Goal: Check status

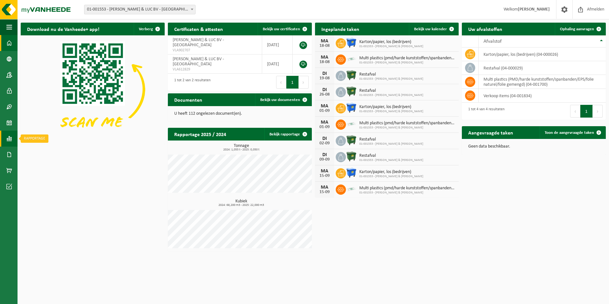
click at [2, 139] on link "Rapportage" at bounding box center [9, 139] width 18 height 16
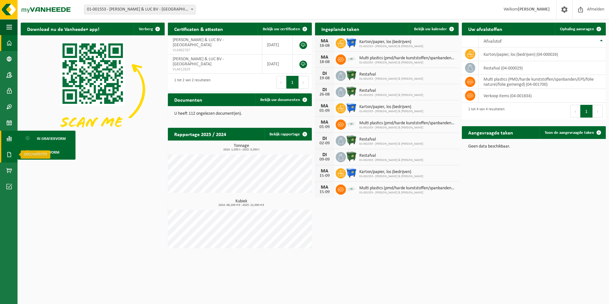
click at [13, 153] on link "Documenten" at bounding box center [9, 154] width 18 height 16
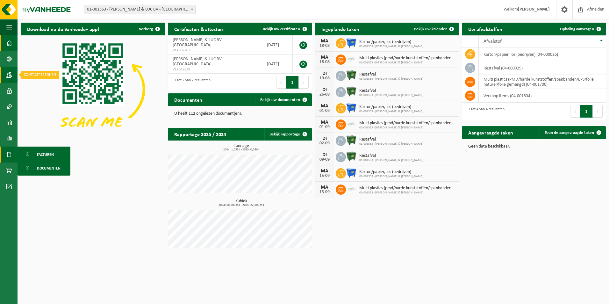
click at [12, 77] on link "Contactpersonen" at bounding box center [9, 75] width 18 height 16
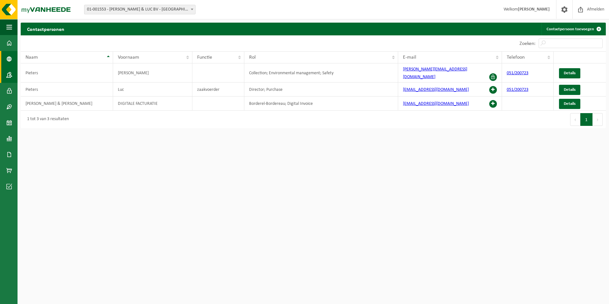
click at [6, 61] on link "Bedrijfsgegevens" at bounding box center [9, 59] width 18 height 16
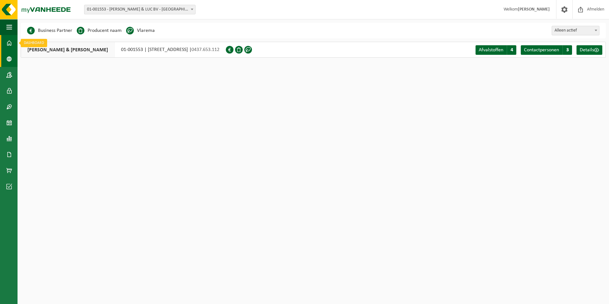
click at [10, 36] on span at bounding box center [9, 43] width 6 height 16
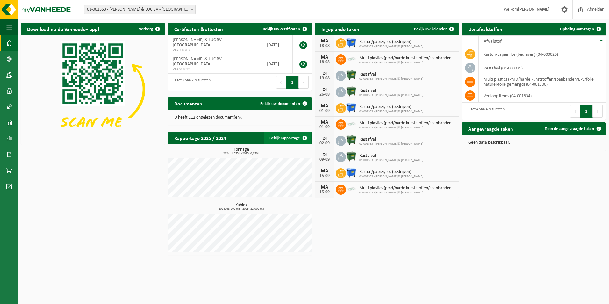
click at [296, 136] on link "Bekijk rapportage" at bounding box center [287, 138] width 47 height 13
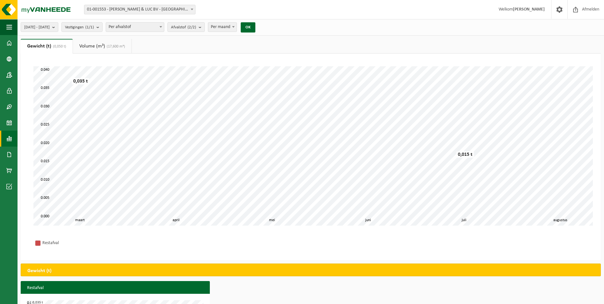
click at [117, 47] on span "(17,600 m³)" at bounding box center [115, 47] width 20 height 4
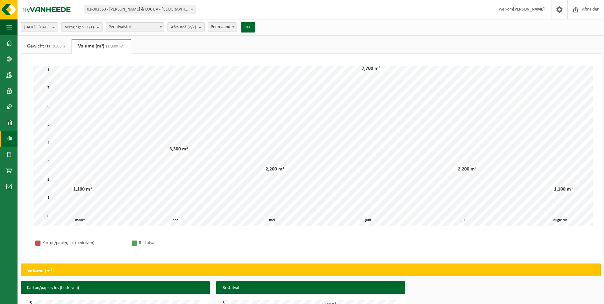
click at [255, 29] on div "[DATE] - [DATE] Huidige maand Vorige maand Laatste 6 maanden Huidig jaar Vorig …" at bounding box center [140, 27] width 245 height 14
click at [237, 27] on span at bounding box center [233, 27] width 6 height 8
select select "3"
click at [255, 26] on button "OK" at bounding box center [248, 27] width 15 height 10
click at [58, 26] on b "submit" at bounding box center [55, 27] width 6 height 9
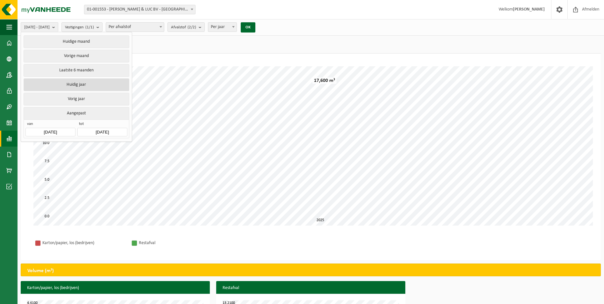
click at [97, 88] on button "Huidig jaar" at bounding box center [76, 84] width 105 height 13
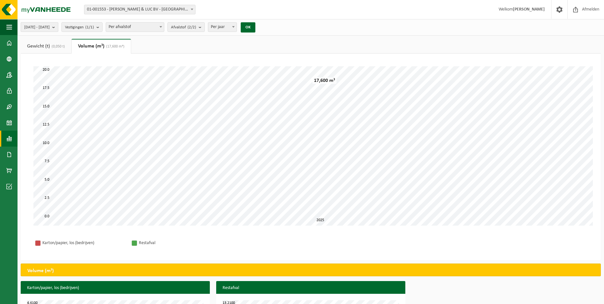
click at [50, 24] on span "[DATE] - [DATE]" at bounding box center [36, 28] width 25 height 10
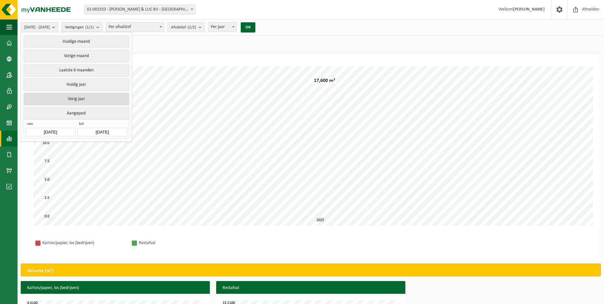
click at [77, 99] on button "Vorig jaar" at bounding box center [76, 99] width 105 height 13
